Goal: Information Seeking & Learning: Learn about a topic

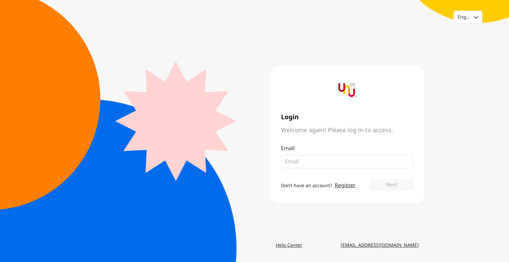
click at [495, 129] on div "English Login Welcome again! Please log in to access. Email Don’t have an accou…" at bounding box center [254, 131] width 509 height 262
click at [361, 155] on fieldset at bounding box center [347, 161] width 132 height 13
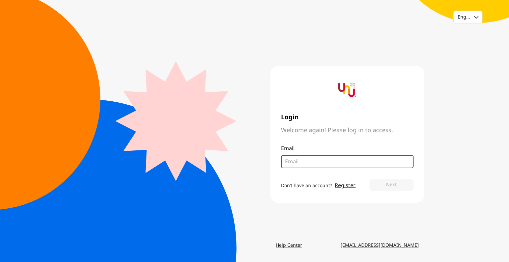
click at [363, 161] on input "email" at bounding box center [344, 162] width 119 height 8
type input "anugoon.kaewrawang@th.mitsubishi-motors.com"
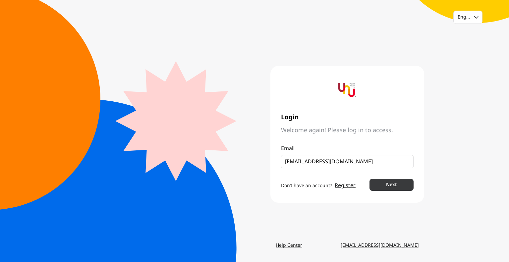
click at [399, 183] on button "Next" at bounding box center [391, 185] width 44 height 12
click at [424, 233] on div "English Login Welcome again! Please log in to access. Email Don’t have an accou…" at bounding box center [254, 131] width 509 height 262
click at [286, 245] on link "Help Center" at bounding box center [288, 245] width 37 height 12
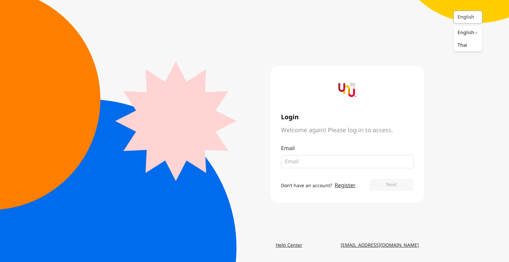
click at [471, 18] on div "English" at bounding box center [467, 17] width 28 height 13
click at [464, 49] on div "Thai" at bounding box center [462, 45] width 10 height 7
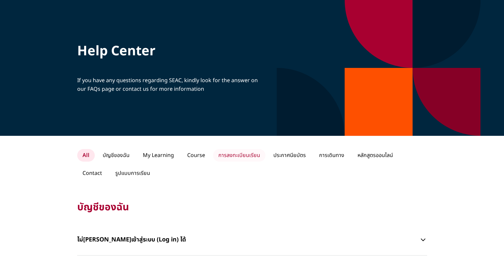
click at [236, 155] on p "การลงทะเบียนเรียน" at bounding box center [239, 155] width 52 height 13
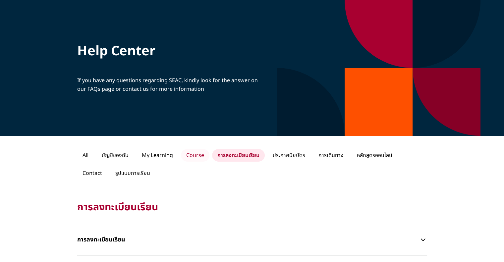
click at [197, 154] on p "Course" at bounding box center [195, 155] width 28 height 13
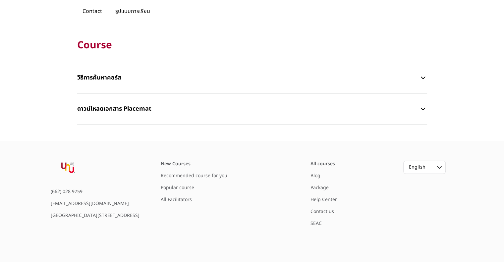
scroll to position [166, 0]
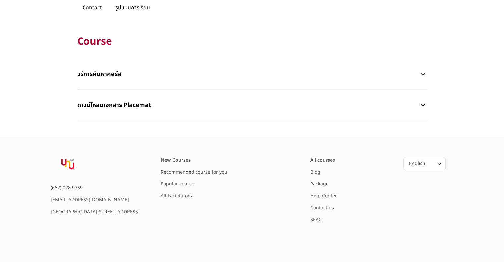
click at [327, 210] on link "Contact us" at bounding box center [322, 207] width 24 height 7
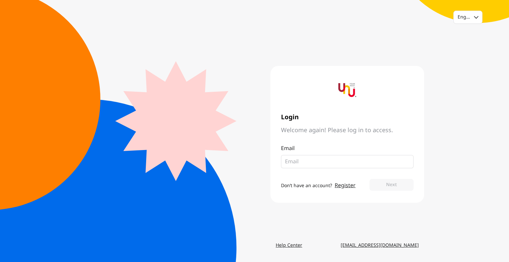
type input "anugoon.kaewrawang@th.mitsubishi-motors.com"
click at [343, 185] on link "Register" at bounding box center [345, 185] width 21 height 8
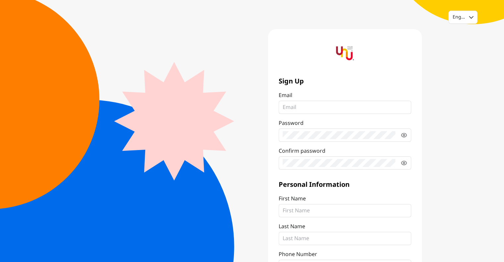
type input "anugoon.kaewrawang@th.mitsubishi-motors.com"
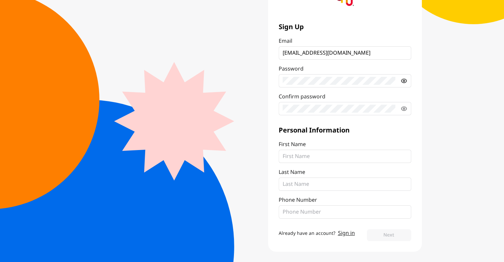
click at [401, 79] on icon at bounding box center [403, 80] width 7 height 7
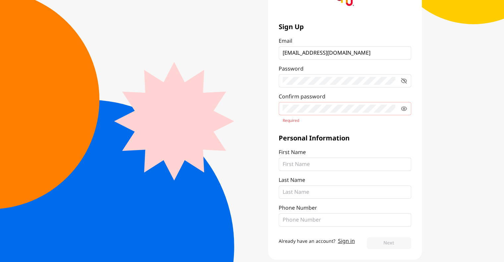
click at [469, 135] on div "English Sign Up Email anugoon.kaewrawang@th.mitsubishi-motors.com Password Conf…" at bounding box center [252, 108] width 504 height 325
click at [346, 242] on link "Sign in" at bounding box center [346, 241] width 17 height 8
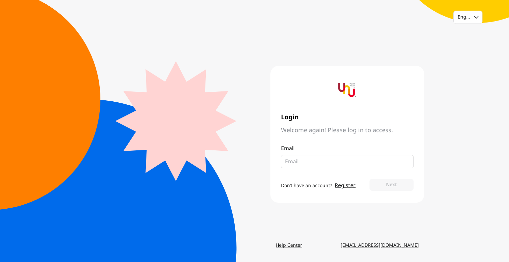
type input "anugoon.kaewrawang@th.mitsubishi-motors.com"
click at [395, 188] on button "Next" at bounding box center [391, 185] width 44 height 12
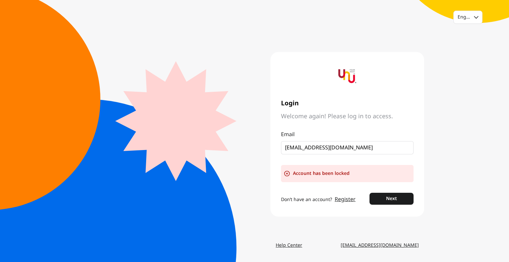
click at [290, 244] on link "Help Center" at bounding box center [288, 245] width 37 height 12
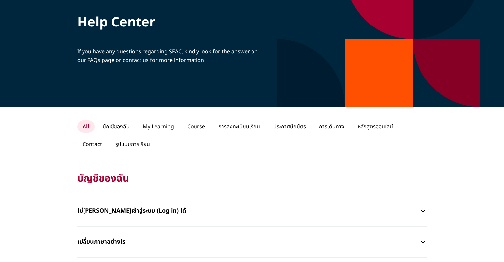
scroll to position [66, 0]
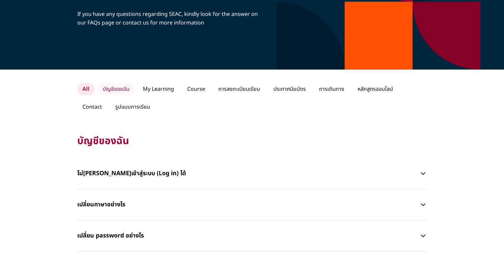
click at [120, 89] on p "บัญชีของฉัน" at bounding box center [115, 89] width 37 height 13
click at [107, 101] on p "Contact" at bounding box center [92, 107] width 30 height 13
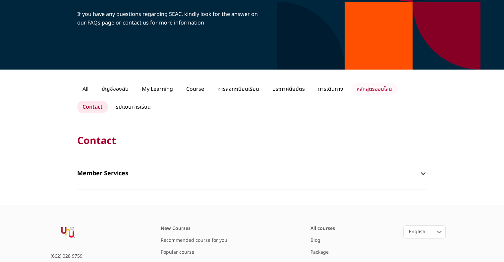
click at [367, 91] on p "หลักสูตรออนไลน์" at bounding box center [374, 89] width 46 height 13
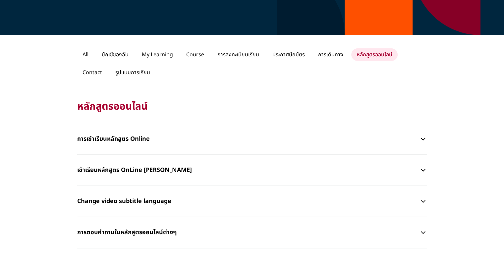
scroll to position [166, 0]
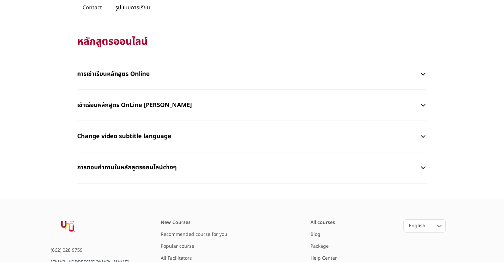
click at [140, 73] on p "การเข้าเรียนหลักสูตร Online" at bounding box center [248, 74] width 342 height 20
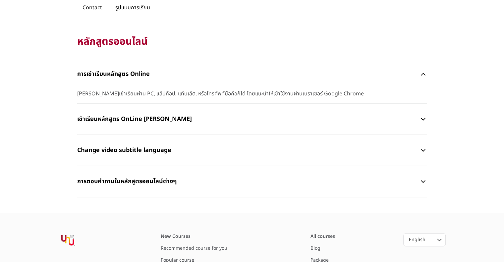
click at [139, 117] on p "เข้าเรียนหลักสูตร OnLine [PERSON_NAME]" at bounding box center [248, 119] width 342 height 20
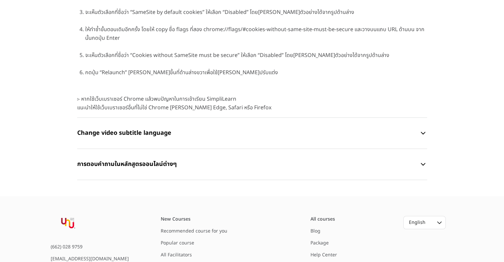
scroll to position [921, 0]
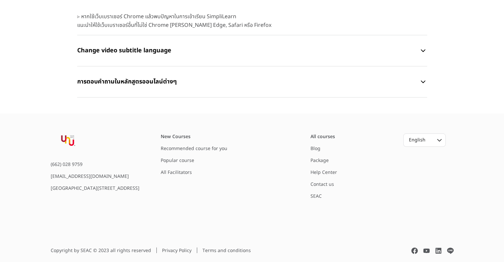
click at [328, 169] on link "Help Center" at bounding box center [323, 172] width 26 height 7
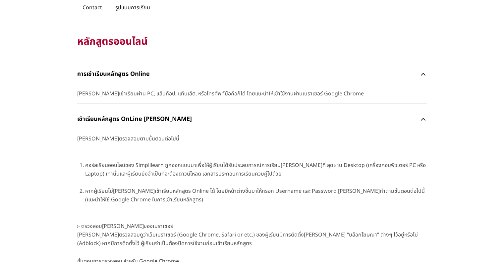
scroll to position [33, 0]
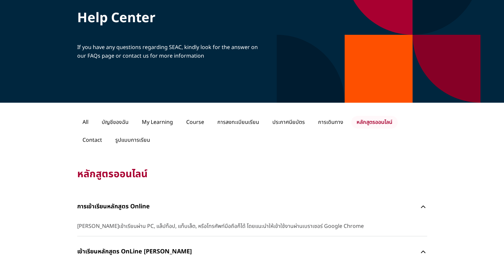
click at [370, 121] on p "หลักสูตรออนไลน์" at bounding box center [374, 122] width 46 height 13
click at [325, 121] on p "การเดินทาง" at bounding box center [331, 122] width 36 height 13
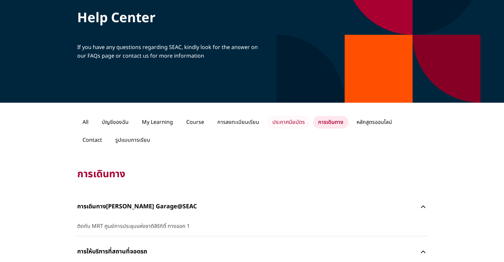
click at [301, 124] on p "ประกาศนียบัตร" at bounding box center [288, 122] width 43 height 13
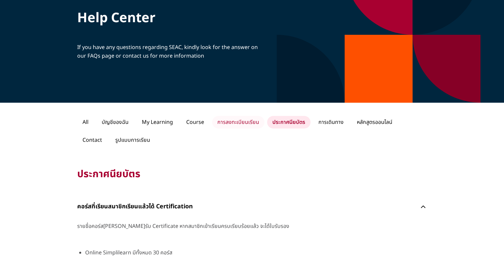
click at [261, 119] on p "การลงทะเบียนเรียน" at bounding box center [238, 122] width 52 height 13
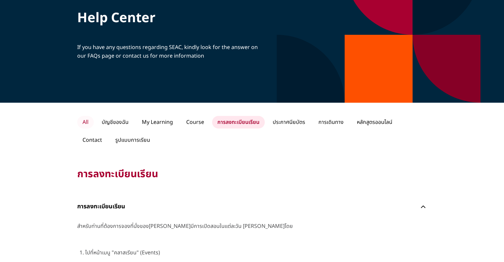
click at [86, 118] on p "All" at bounding box center [85, 122] width 17 height 13
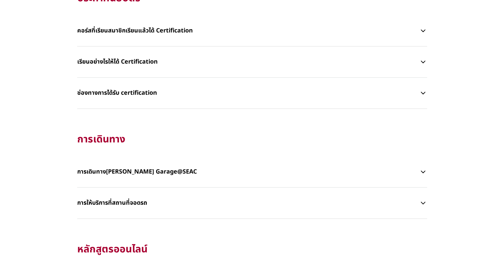
scroll to position [1060, 0]
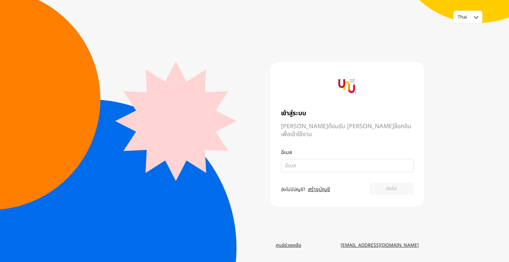
click at [287, 244] on link "ศูนย์ช่วยเหลือ" at bounding box center [288, 245] width 36 height 12
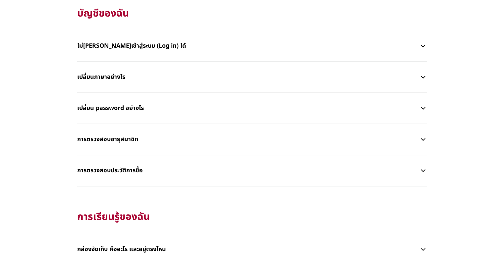
scroll to position [232, 0]
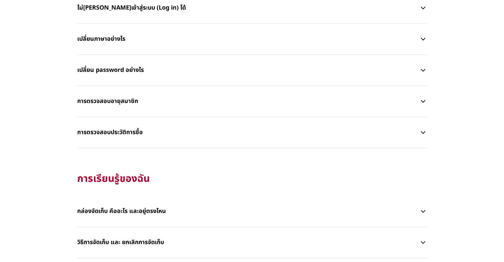
click at [144, 134] on p "การตรวจสอบประวัติการซื้อ" at bounding box center [248, 133] width 342 height 20
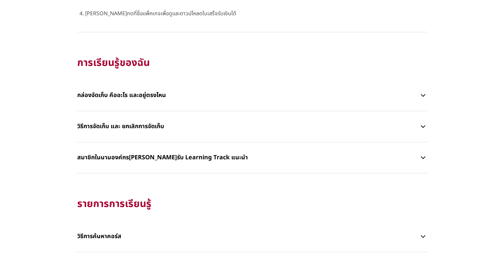
scroll to position [596, 0]
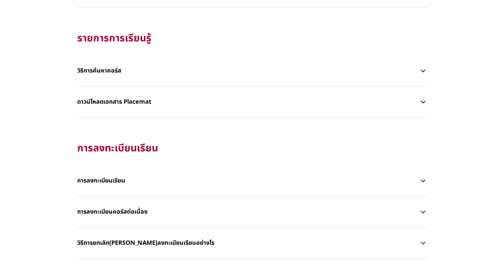
click at [121, 178] on p "การลงทะเบียนเรียน" at bounding box center [248, 181] width 342 height 20
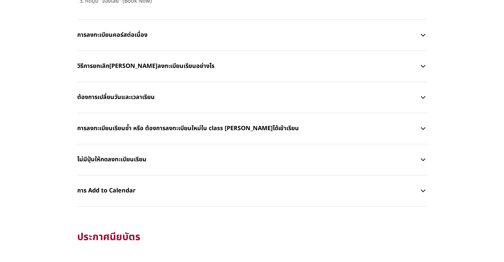
scroll to position [927, 0]
